Goal: Transaction & Acquisition: Purchase product/service

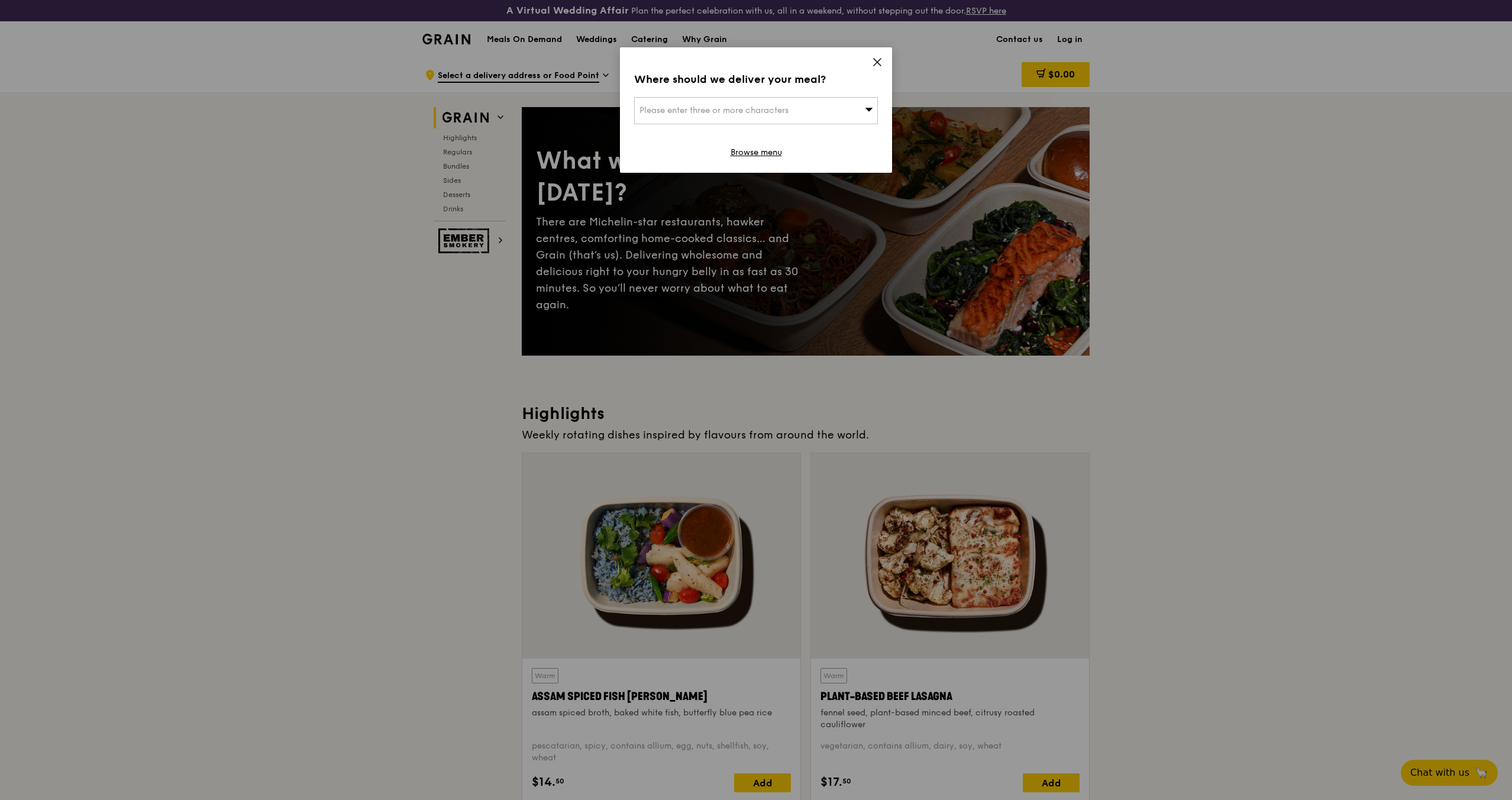
click at [884, 59] on div "Where should we deliver your meal? Please enter three or more characters Browse…" at bounding box center [755, 110] width 272 height 126
click at [881, 60] on icon at bounding box center [877, 62] width 11 height 11
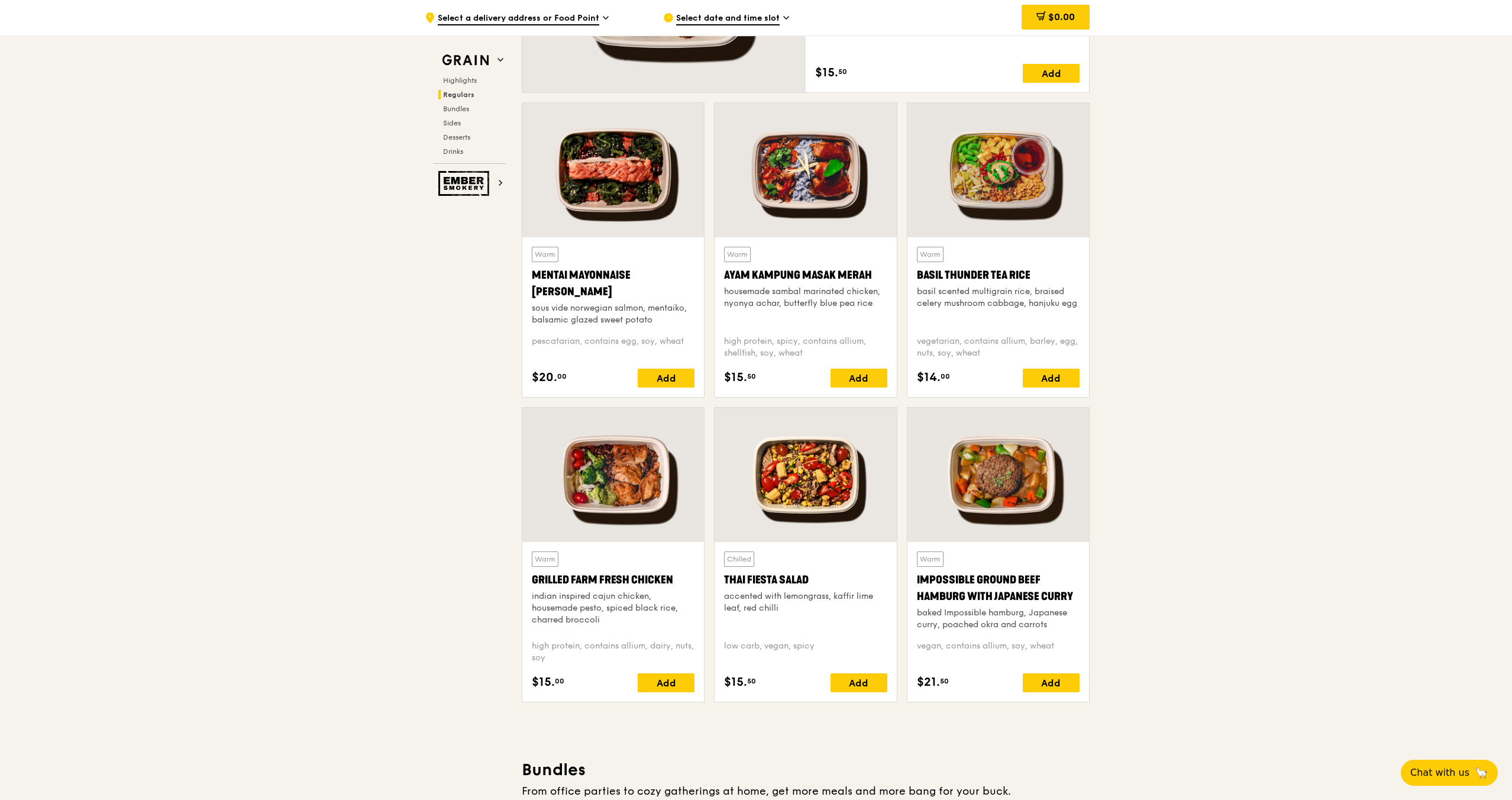
scroll to position [1063, 0]
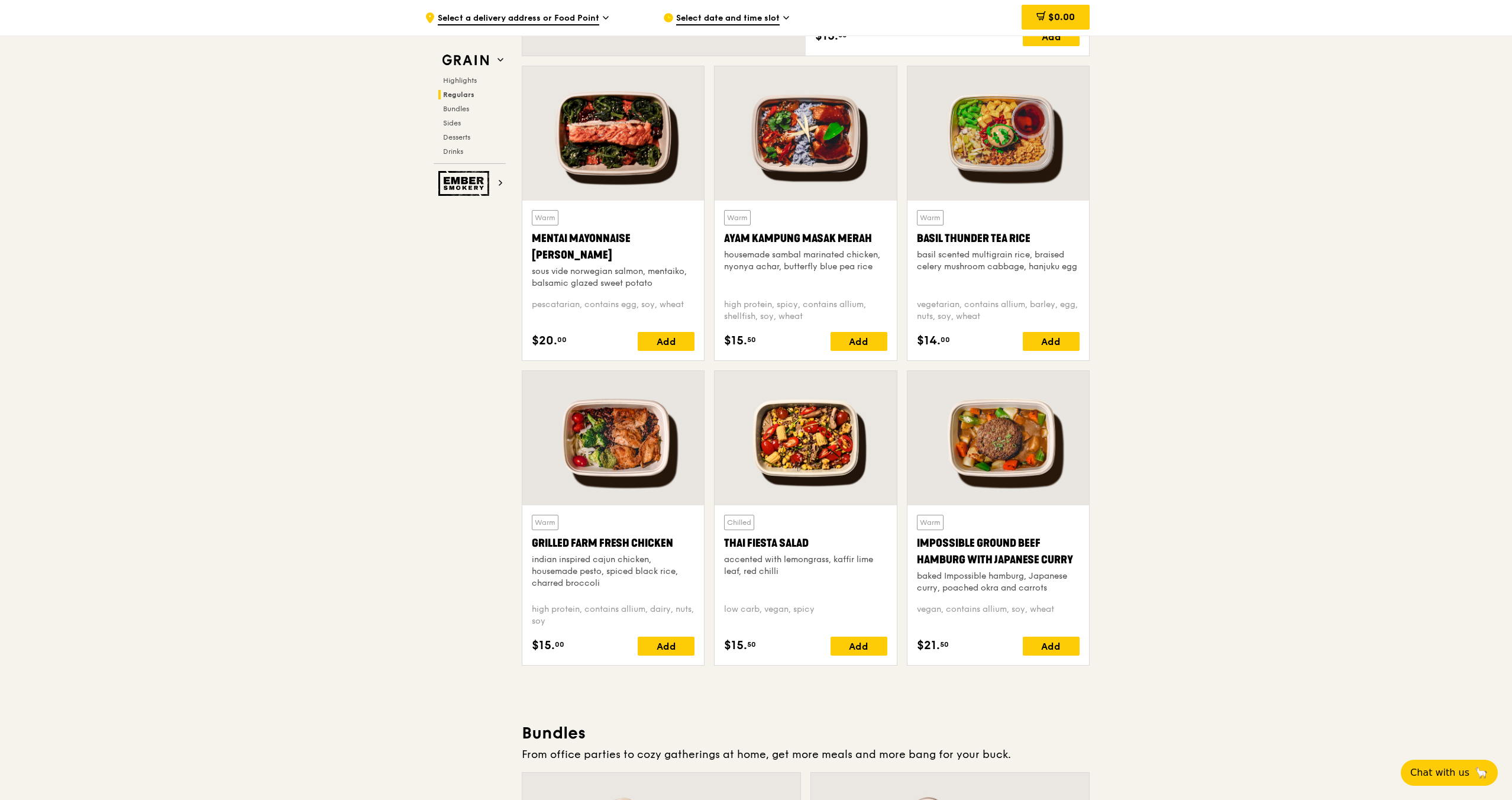
click at [622, 462] on div at bounding box center [613, 438] width 182 height 135
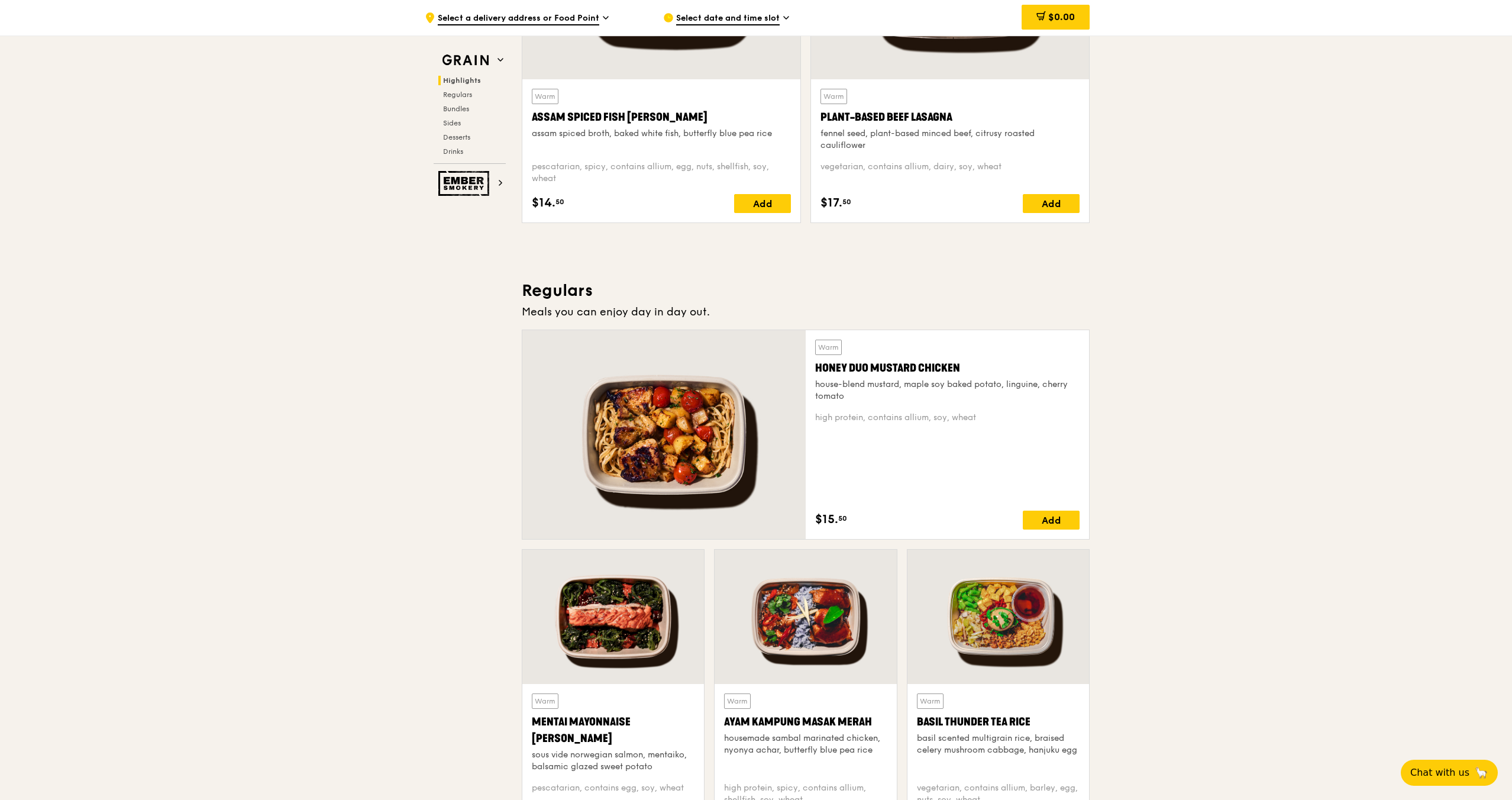
scroll to position [571, 0]
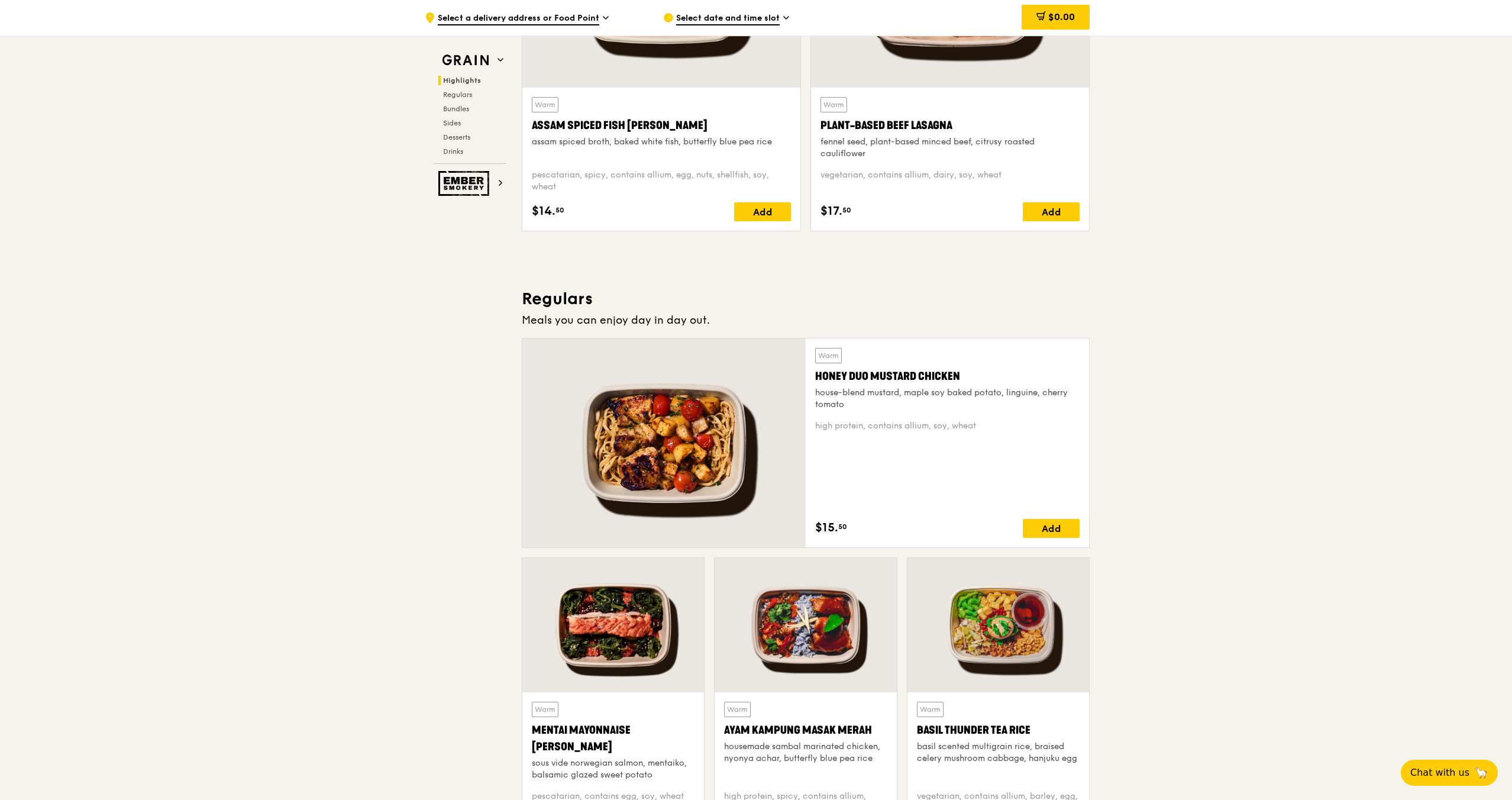
click at [600, 456] on div at bounding box center [664, 443] width 284 height 209
click at [721, 421] on div at bounding box center [664, 443] width 284 height 209
click at [674, 534] on div at bounding box center [664, 443] width 284 height 209
